Goal: Transaction & Acquisition: Purchase product/service

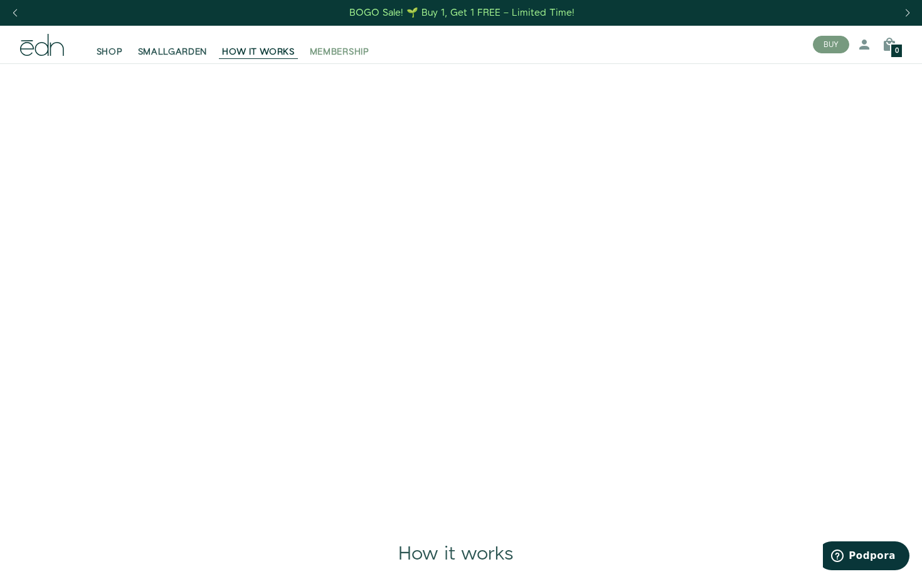
click at [348, 50] on span "MEMBERSHIP" at bounding box center [340, 52] width 60 height 13
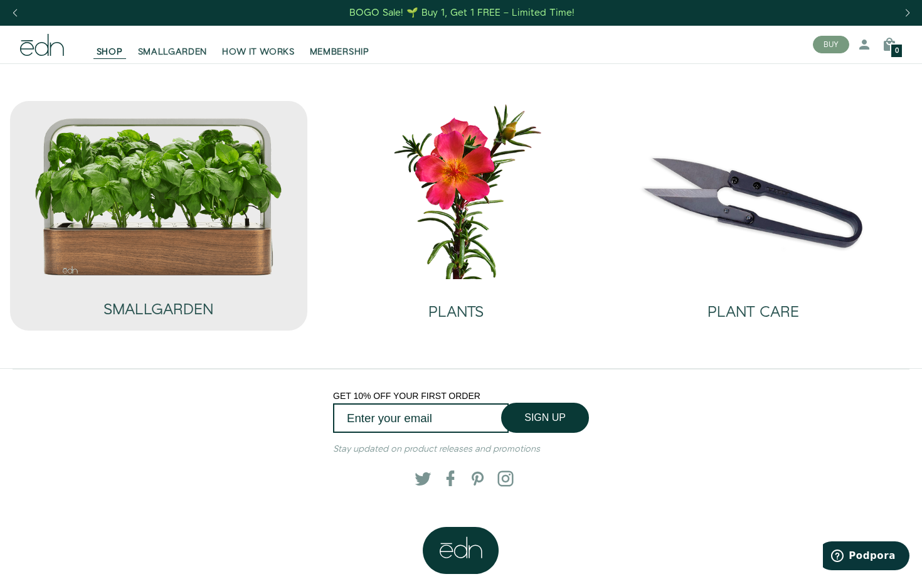
click at [170, 203] on img at bounding box center [159, 197] width 250 height 160
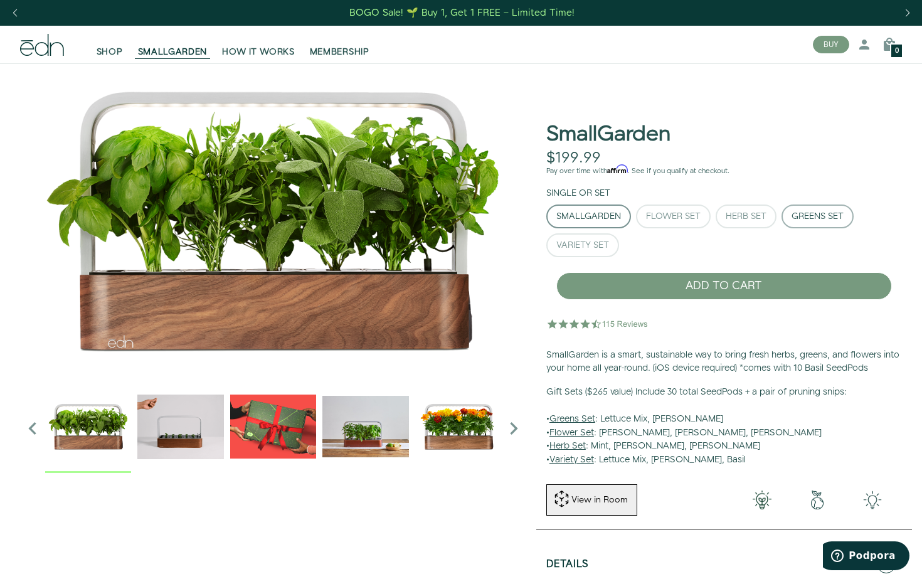
click at [809, 214] on div "Greens Set" at bounding box center [818, 216] width 52 height 9
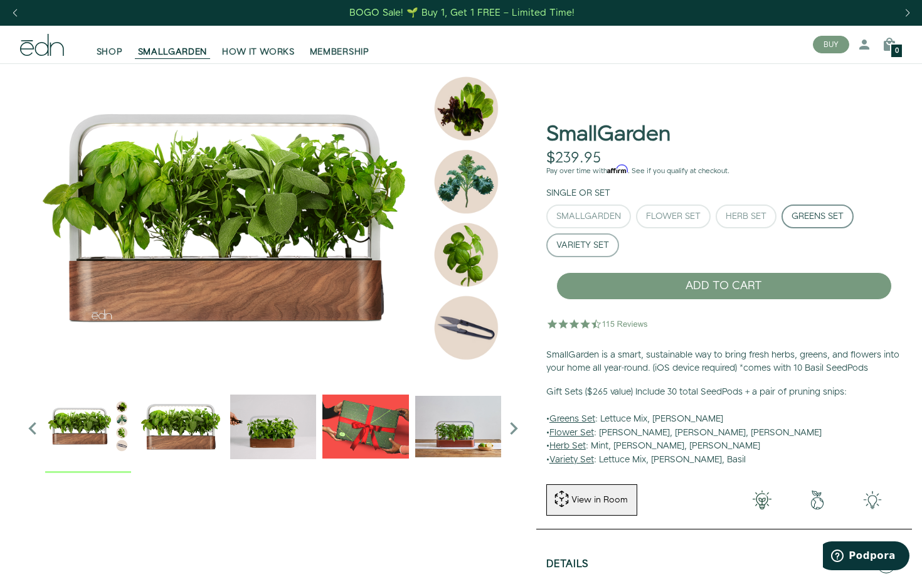
click at [593, 241] on div "Variety Set" at bounding box center [582, 245] width 53 height 9
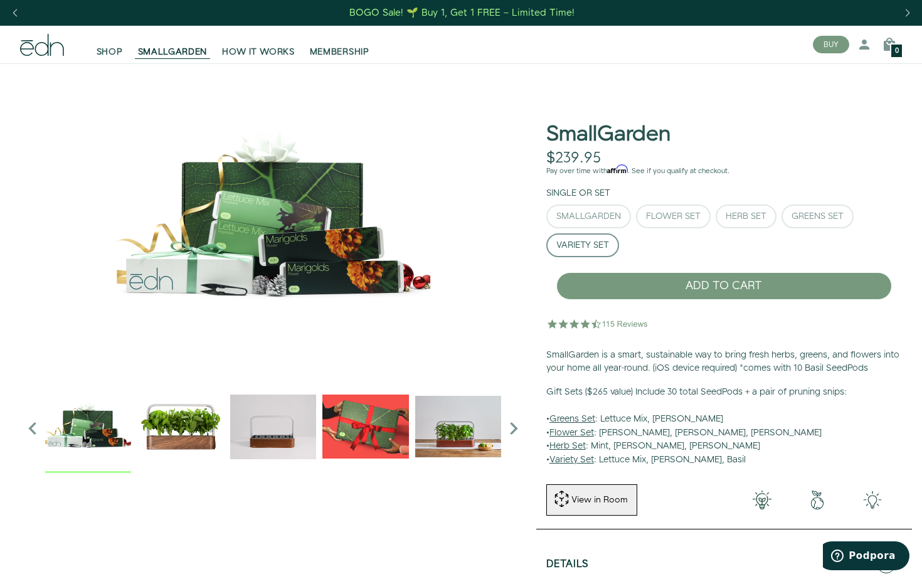
click at [755, 228] on div "SmallGarden Flower Set Herb Set Greens Set" at bounding box center [724, 233] width 356 height 58
click at [755, 222] on button "Herb Set" at bounding box center [746, 216] width 61 height 24
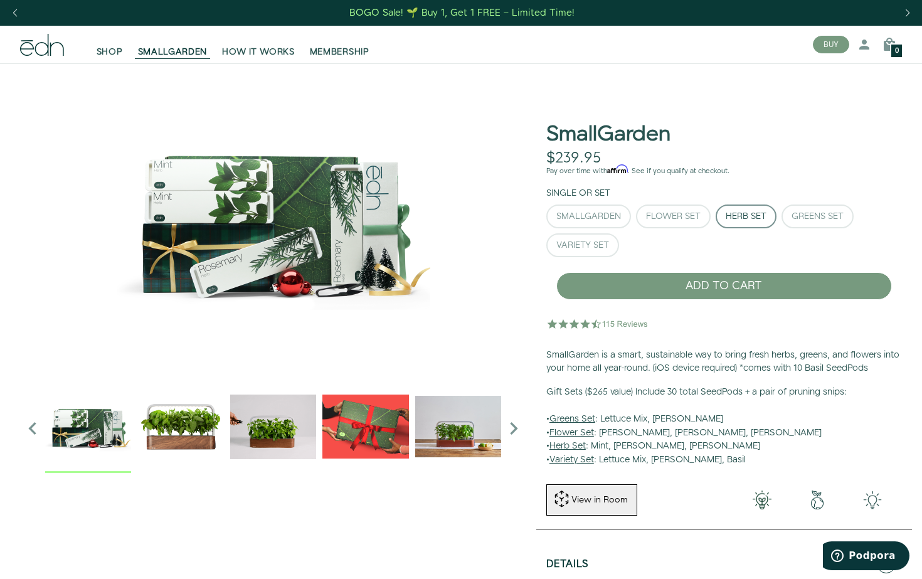
click at [179, 441] on img "1 / 6" at bounding box center [180, 426] width 86 height 86
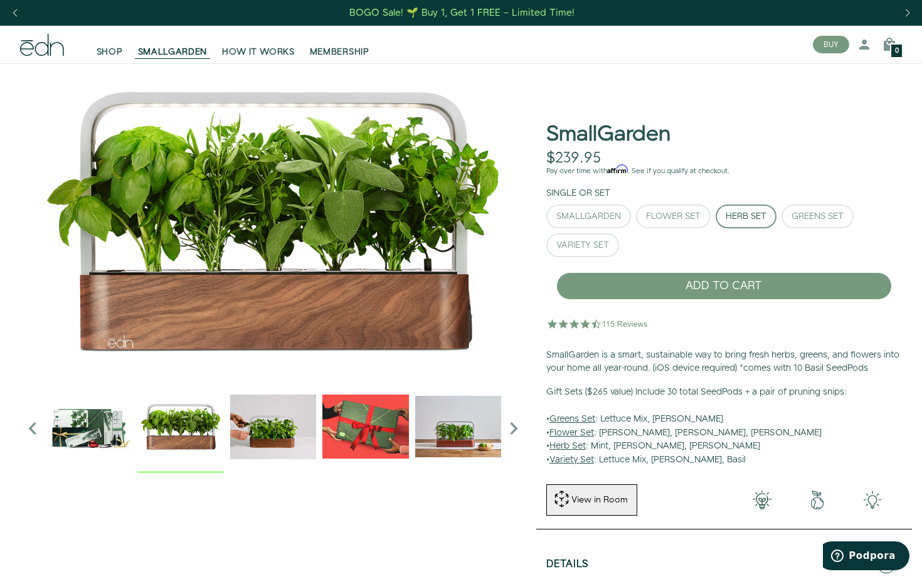
click at [259, 430] on img "2 / 6" at bounding box center [273, 426] width 86 height 86
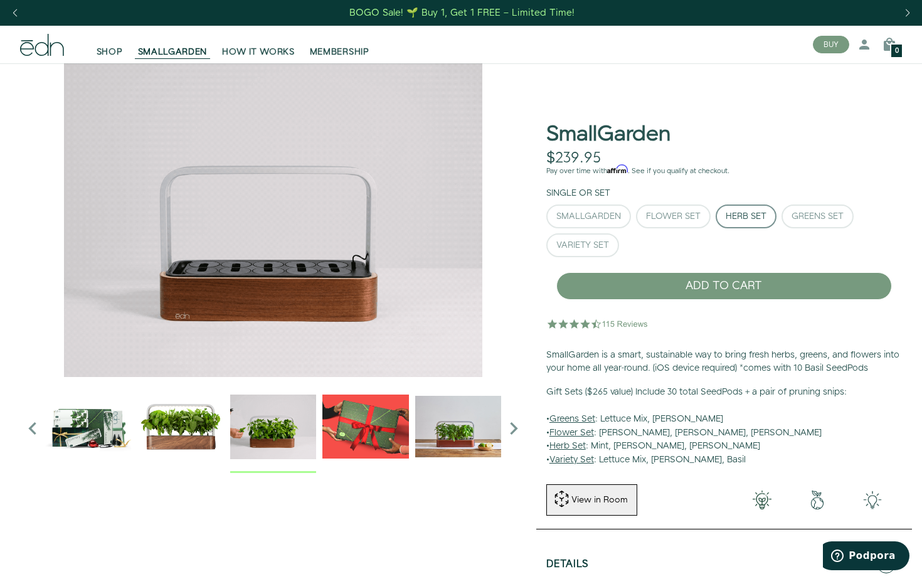
click at [377, 426] on img "3 / 6" at bounding box center [365, 426] width 86 height 86
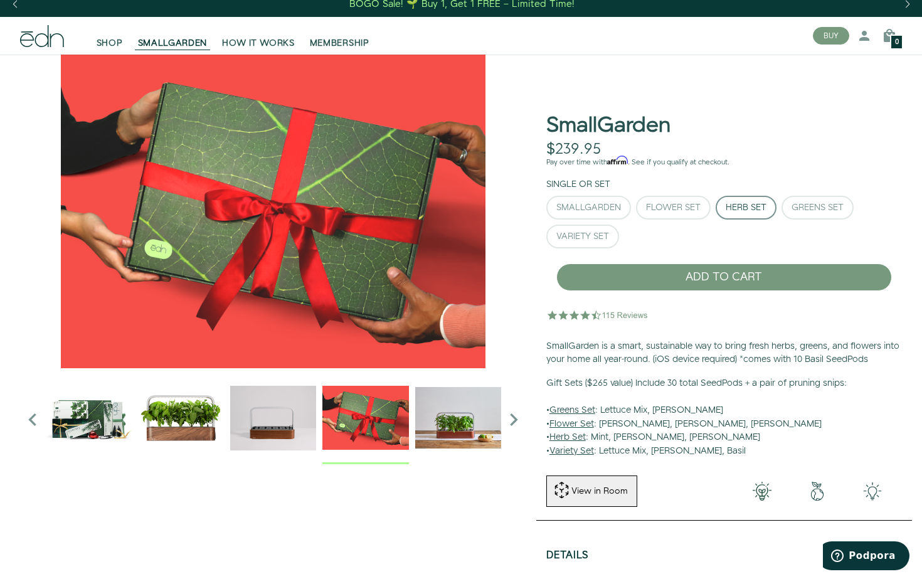
scroll to position [527, 0]
